Goal: Transaction & Acquisition: Purchase product/service

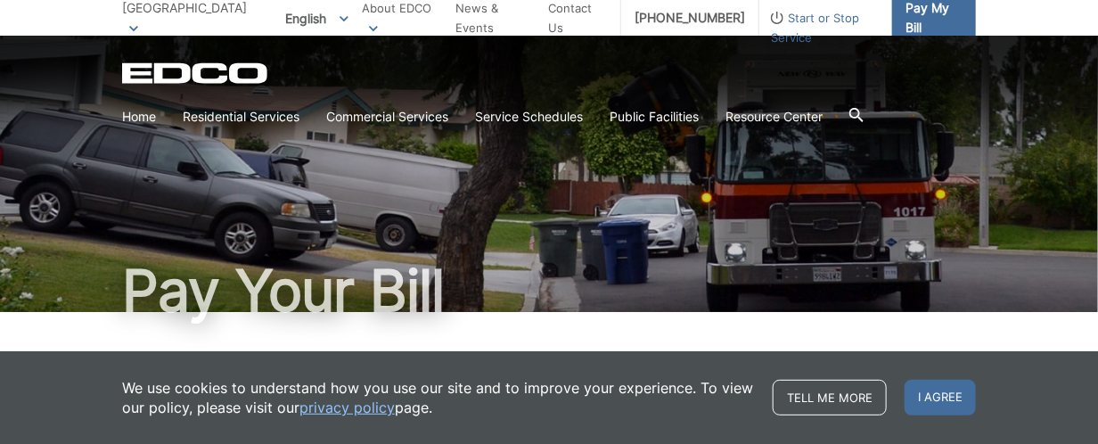
click at [931, 12] on span "Pay My Bill" at bounding box center [934, 17] width 56 height 39
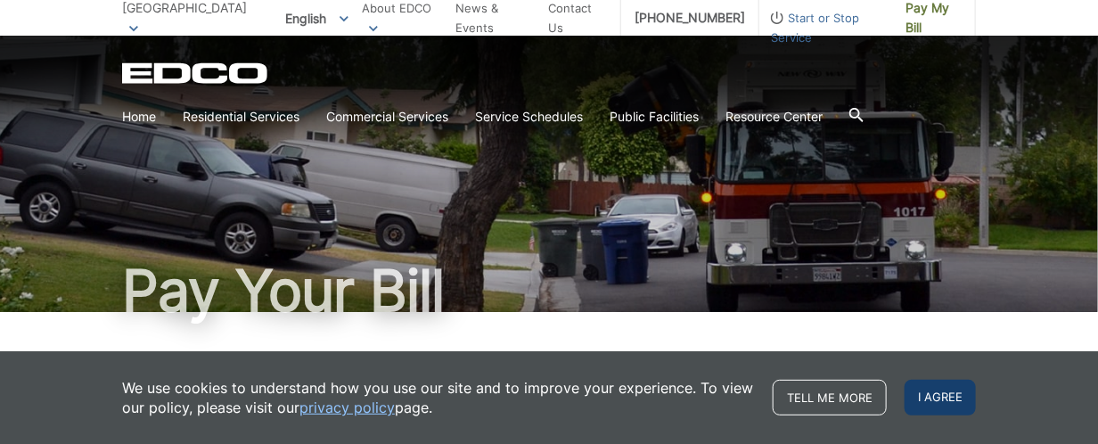
click at [937, 391] on span "I agree" at bounding box center [940, 398] width 71 height 36
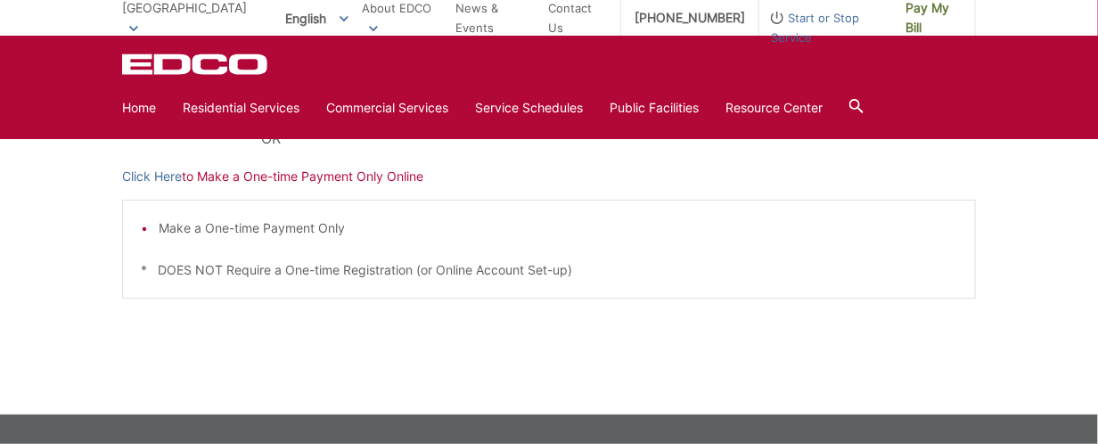
scroll to position [617, 0]
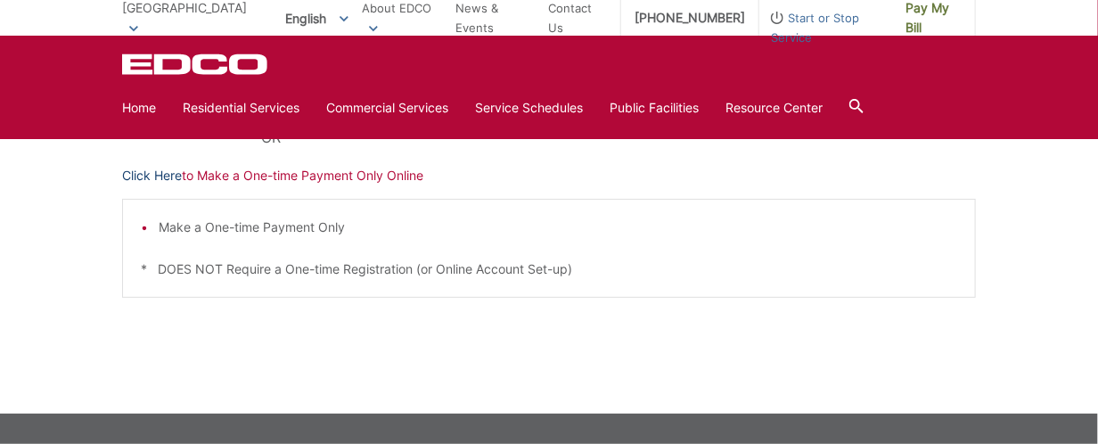
click at [168, 171] on link "Click Here" at bounding box center [152, 176] width 60 height 20
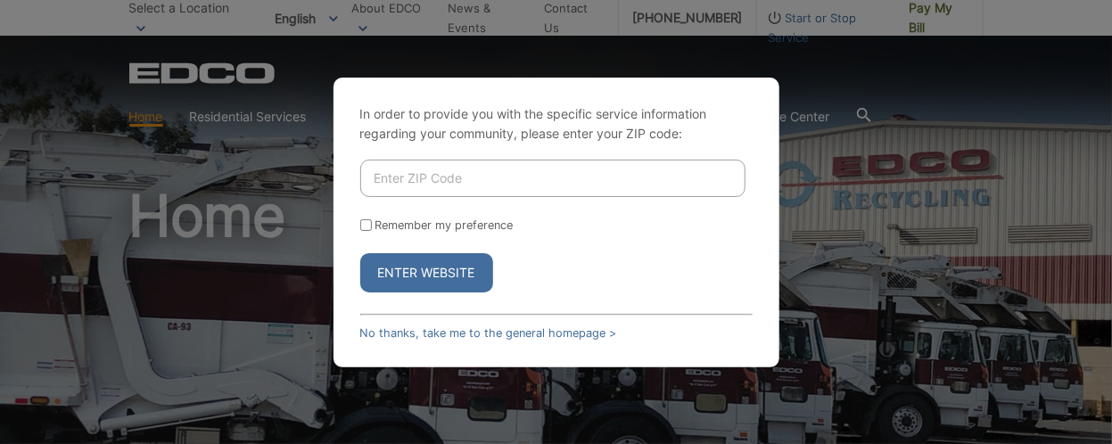
click at [374, 177] on input "Enter ZIP Code" at bounding box center [552, 178] width 385 height 37
type input "91942"
click at [364, 220] on input "Remember my preference" at bounding box center [366, 225] width 12 height 12
checkbox input "true"
click at [440, 266] on button "Enter Website" at bounding box center [426, 272] width 133 height 39
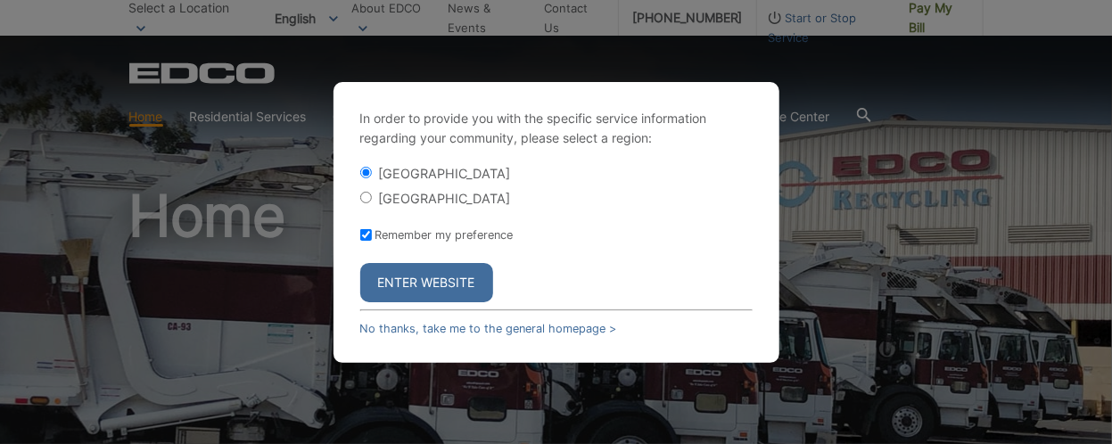
click at [440, 266] on button "Enter Website" at bounding box center [426, 282] width 133 height 39
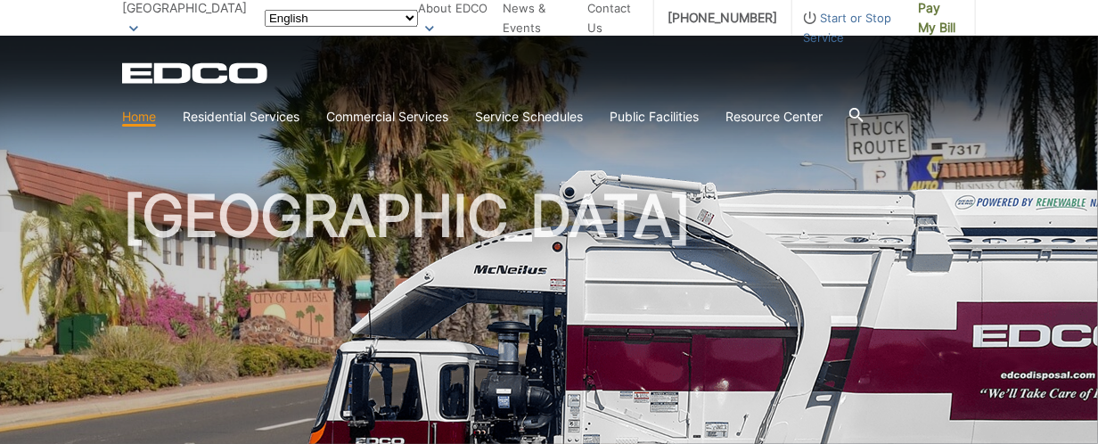
click at [440, 278] on h1 "[GEOGRAPHIC_DATA]" at bounding box center [549, 382] width 854 height 391
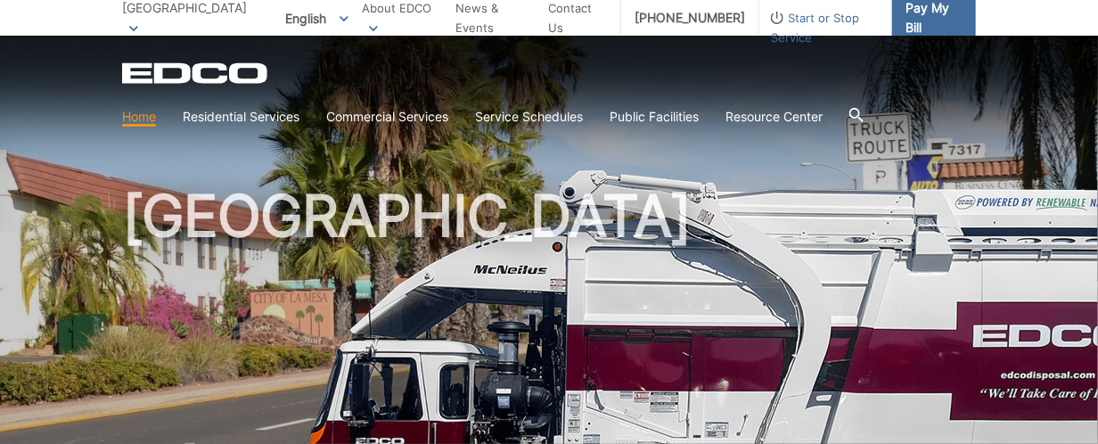
click at [930, 11] on span "Pay My Bill" at bounding box center [934, 17] width 56 height 39
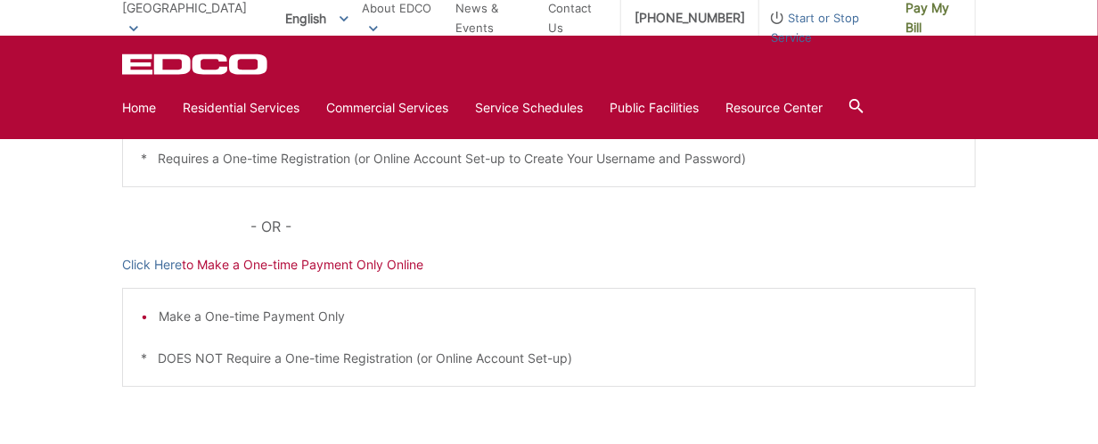
scroll to position [534, 0]
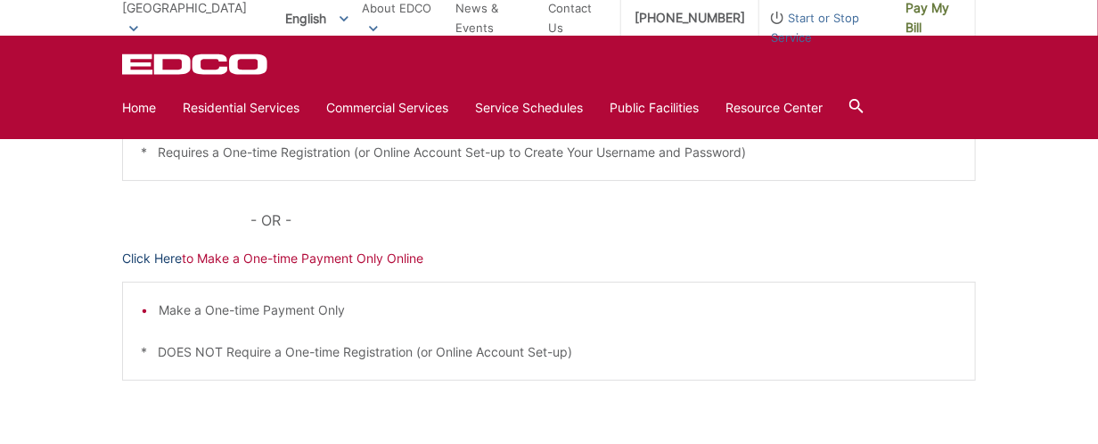
click at [162, 252] on link "Click Here" at bounding box center [152, 259] width 60 height 20
click at [167, 256] on link "Click Here" at bounding box center [152, 259] width 60 height 20
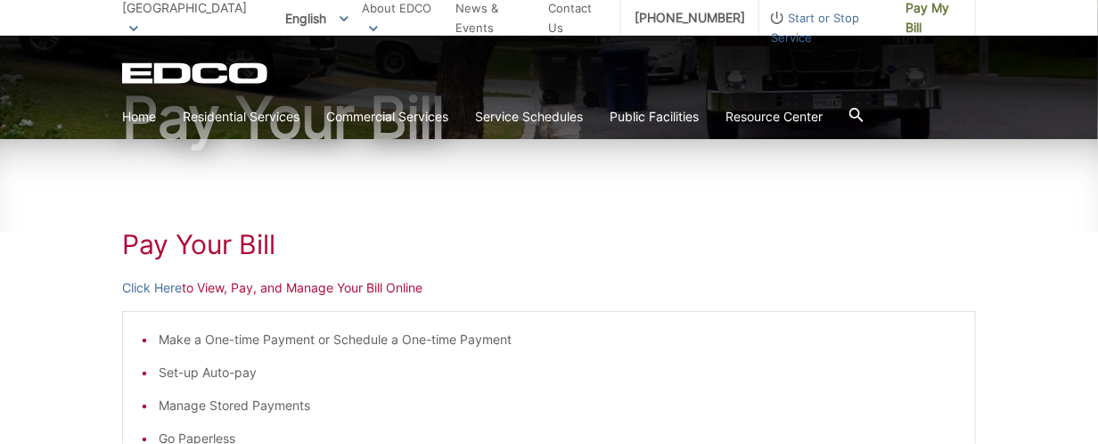
scroll to position [166, 0]
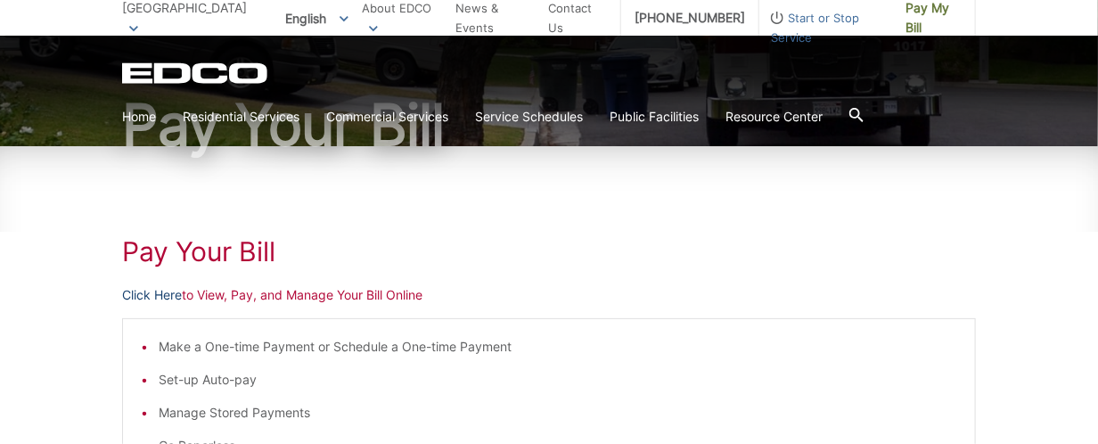
click at [167, 292] on link "Click Here" at bounding box center [152, 295] width 60 height 20
